Goal: Check status: Check status

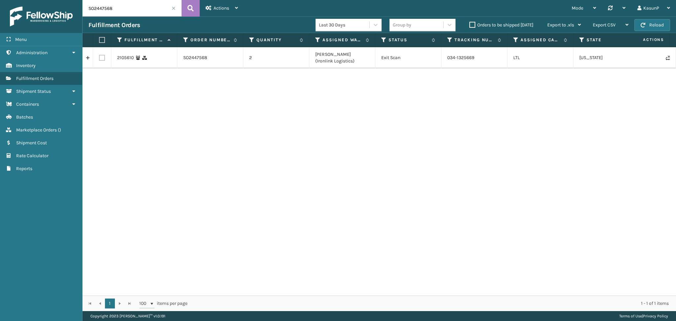
click at [107, 13] on input "SO2447568" at bounding box center [132, 8] width 99 height 17
paste input "67"
type input "SO2447678"
click at [195, 12] on button at bounding box center [191, 8] width 18 height 17
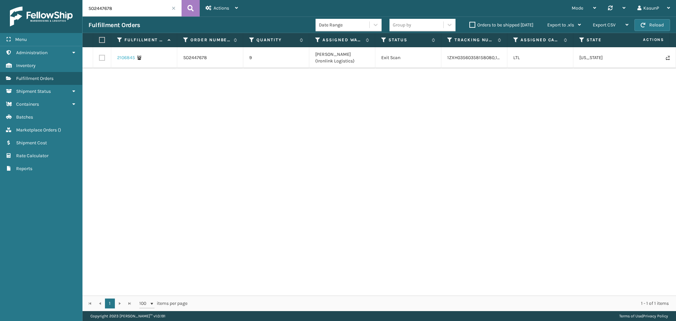
click at [124, 59] on link "2106845" at bounding box center [126, 57] width 18 height 7
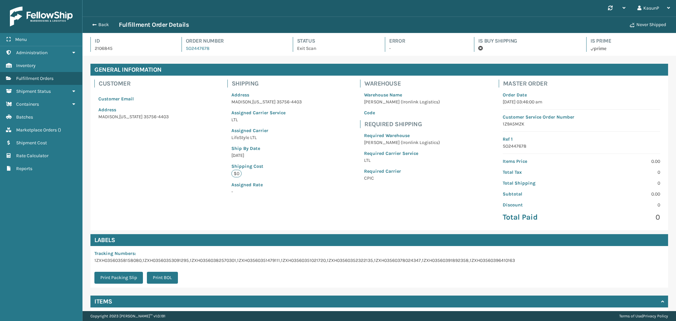
scroll to position [16, 594]
click at [96, 259] on p "1ZXH03560358158080,1ZXH03560353091295,1ZXH03560382570301,1ZXH03560351479111,1ZX…" at bounding box center [304, 260] width 421 height 7
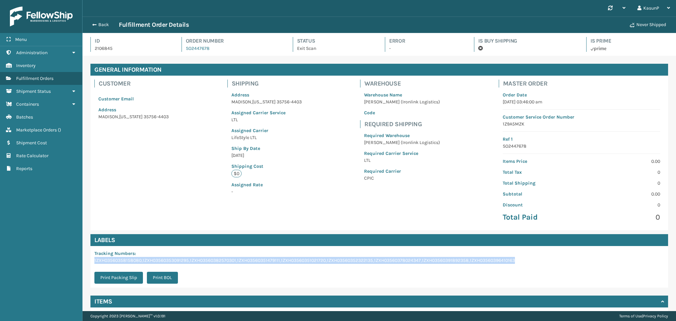
click at [96, 259] on p "1ZXH03560358158080,1ZXH03560353091295,1ZXH03560382570301,1ZXH03560351479111,1ZX…" at bounding box center [304, 260] width 421 height 7
copy p "1ZXH03560358158080,1ZXH03560353091295,1ZXH03560382570301,1ZXH03560351479111,1ZX…"
click at [91, 27] on button "Back" at bounding box center [104, 25] width 30 height 6
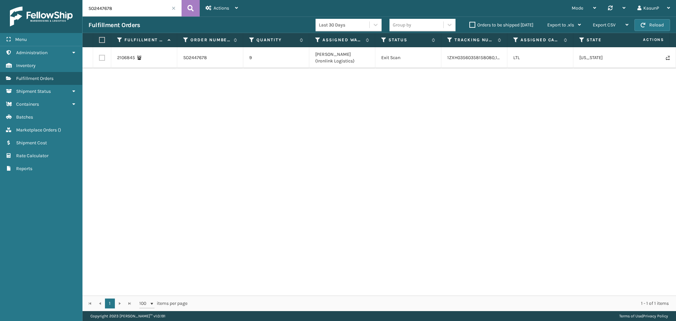
click at [106, 11] on input "SO2447678" at bounding box center [132, 8] width 99 height 17
paste input "11"
click at [189, 11] on icon at bounding box center [191, 8] width 6 height 10
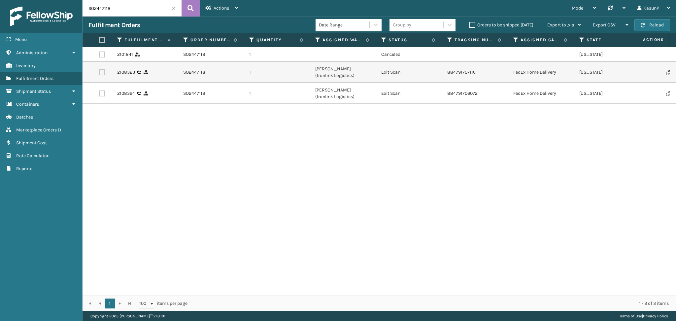
click at [328, 179] on div "2101841 SO2447118 1 Canceled [US_STATE][GEOGRAPHIC_DATA] SO2447118 1 [PERSON_NA…" at bounding box center [380, 171] width 594 height 248
drag, startPoint x: 478, startPoint y: 75, endPoint x: 445, endPoint y: 73, distance: 32.7
click at [445, 73] on td "884791707116" at bounding box center [475, 72] width 66 height 21
click at [488, 132] on div "2101841 SO2447118 1 Canceled [US_STATE][GEOGRAPHIC_DATA] SO2447118 1 [PERSON_NA…" at bounding box center [380, 171] width 594 height 248
drag, startPoint x: 477, startPoint y: 72, endPoint x: 447, endPoint y: 72, distance: 29.7
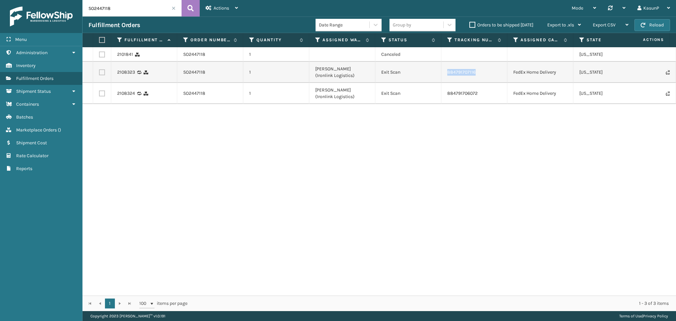
click at [447, 72] on td "884791707116" at bounding box center [475, 72] width 66 height 21
copy link "884791707116"
click at [102, 6] on input "SO2447118" at bounding box center [132, 8] width 99 height 17
paste input "56"
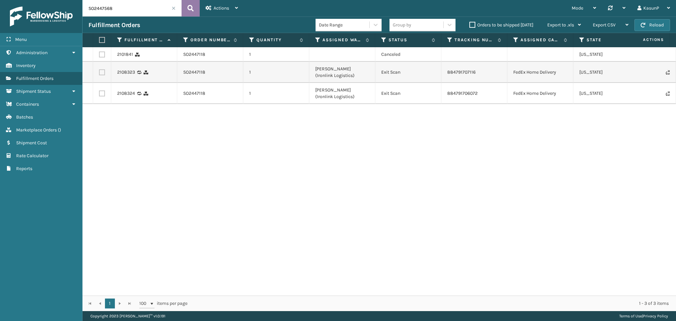
type input "SO2447568"
click at [190, 7] on icon at bounding box center [191, 8] width 6 height 10
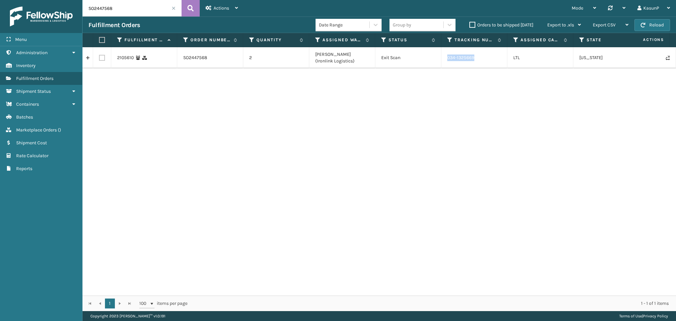
drag, startPoint x: 477, startPoint y: 58, endPoint x: 441, endPoint y: 55, distance: 36.2
click at [441, 55] on tr "2105610 SO2447568 2 [PERSON_NAME] (Ironlink Logistics) Exit Scan 034-1325669 LT…" at bounding box center [419, 57] width 673 height 21
copy tr "034-1325669"
click at [532, 233] on div "2105610 SO2447568 2 [PERSON_NAME] (Ironlink Logistics) Exit Scan 034-1325669 LT…" at bounding box center [380, 171] width 594 height 248
